Goal: Find specific page/section: Locate a particular part of the current website

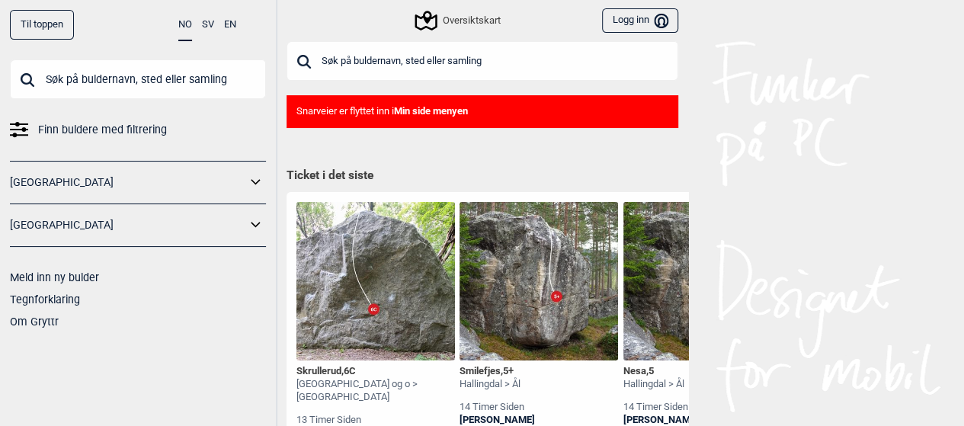
click at [364, 61] on input "text" at bounding box center [483, 61] width 392 height 40
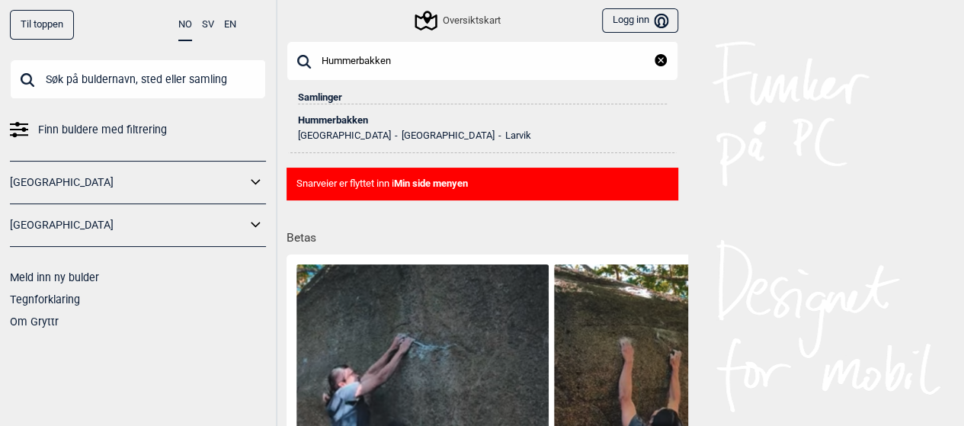
type input "Hummerbakken"
click at [341, 123] on div "Hummerbakken" at bounding box center [482, 120] width 369 height 11
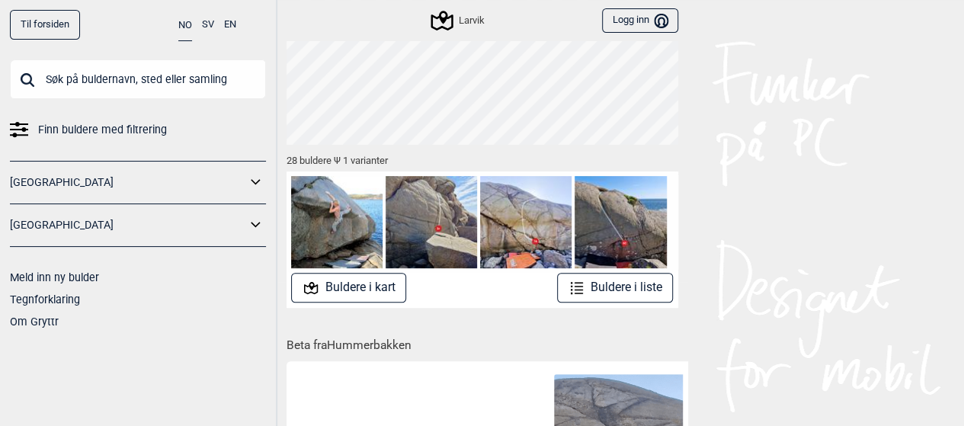
scroll to position [229, 0]
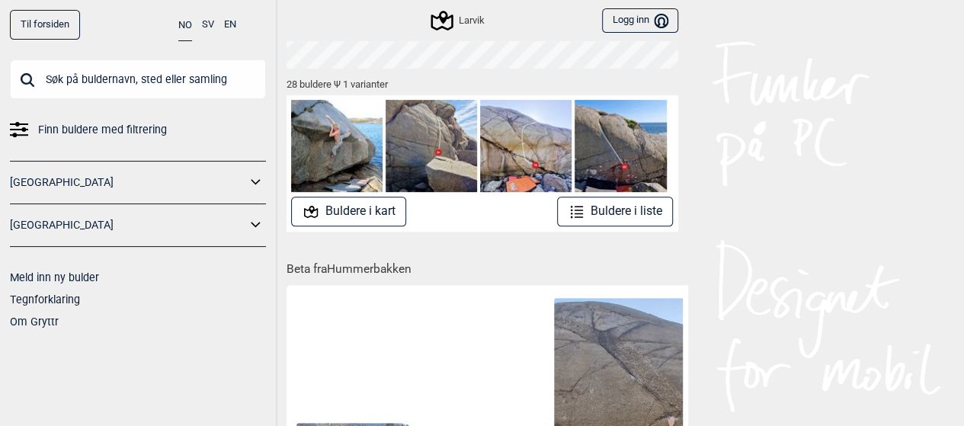
click at [642, 18] on button "Logg inn Bruker" at bounding box center [639, 20] width 75 height 25
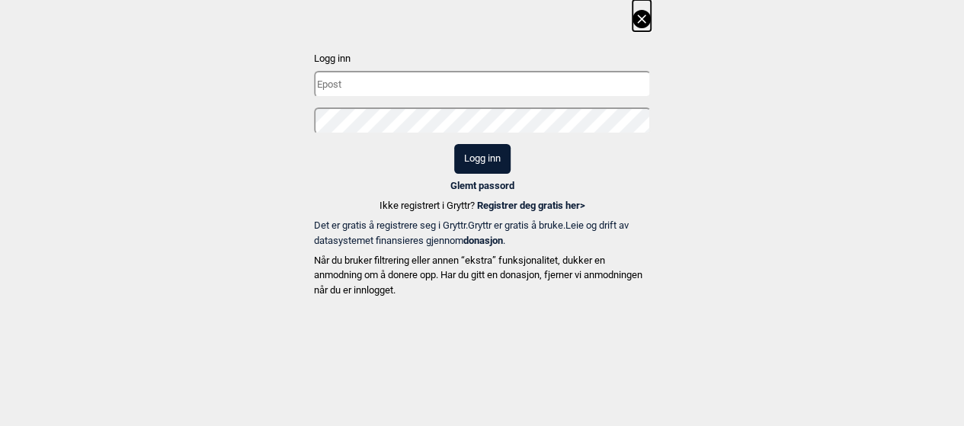
type input "[EMAIL_ADDRESS][DOMAIN_NAME]"
click at [495, 156] on button "Logg inn" at bounding box center [482, 159] width 56 height 30
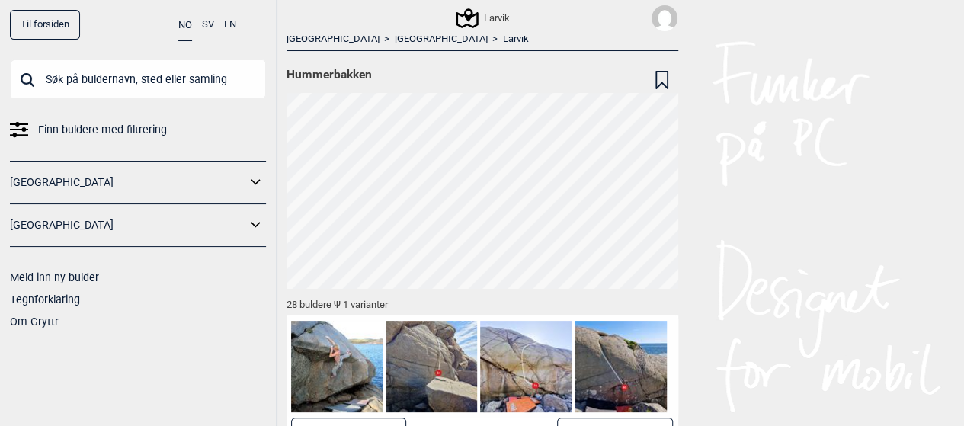
scroll to position [0, 0]
